Goal: Find specific page/section: Find specific page/section

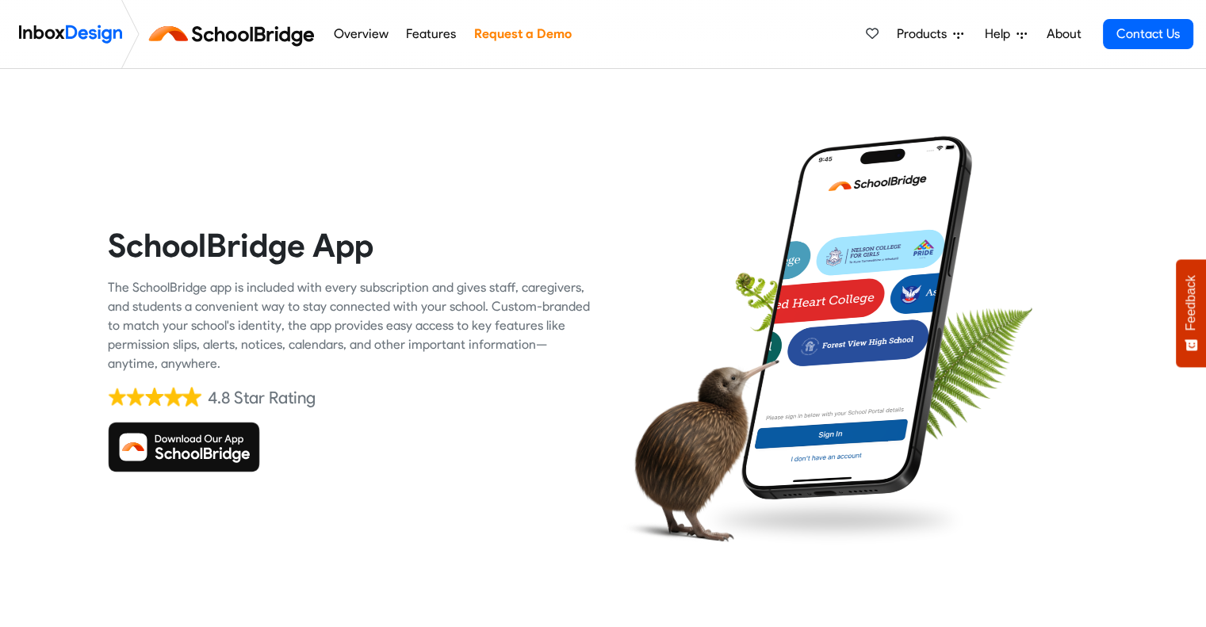
click at [213, 442] on img at bounding box center [184, 447] width 152 height 51
click at [228, 447] on img at bounding box center [184, 447] width 152 height 51
